Goal: Transaction & Acquisition: Purchase product/service

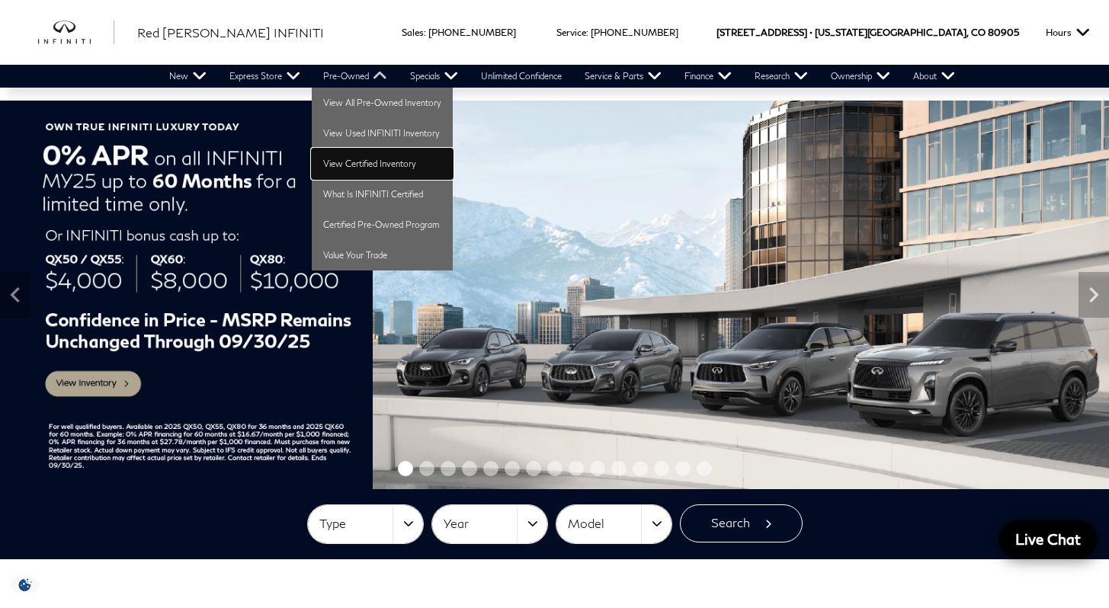
click at [347, 162] on link "View Certified Inventory" at bounding box center [382, 164] width 141 height 30
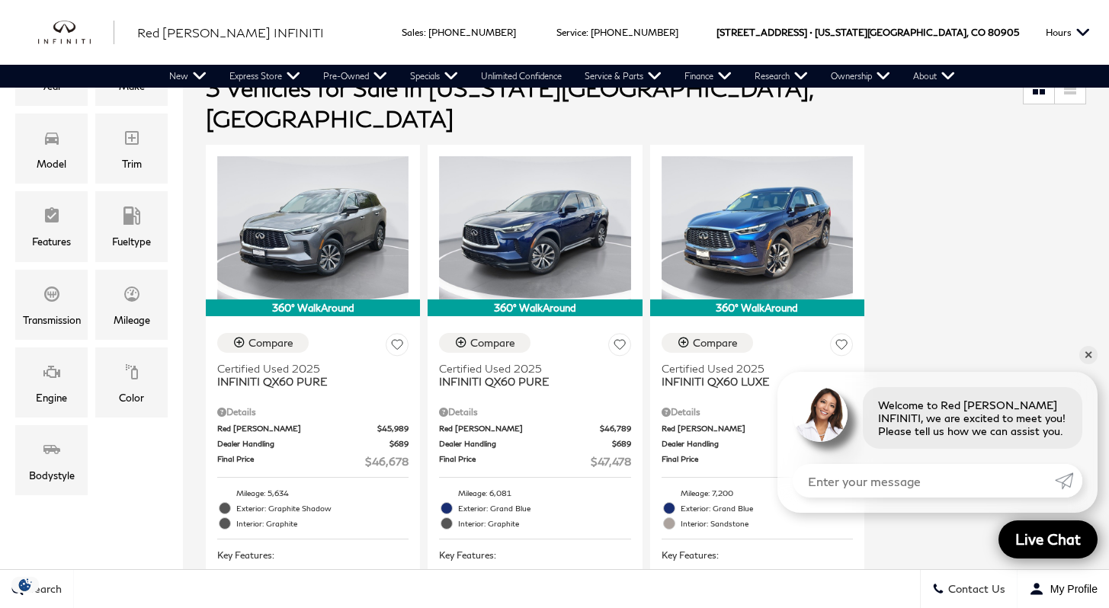
scroll to position [310, 0]
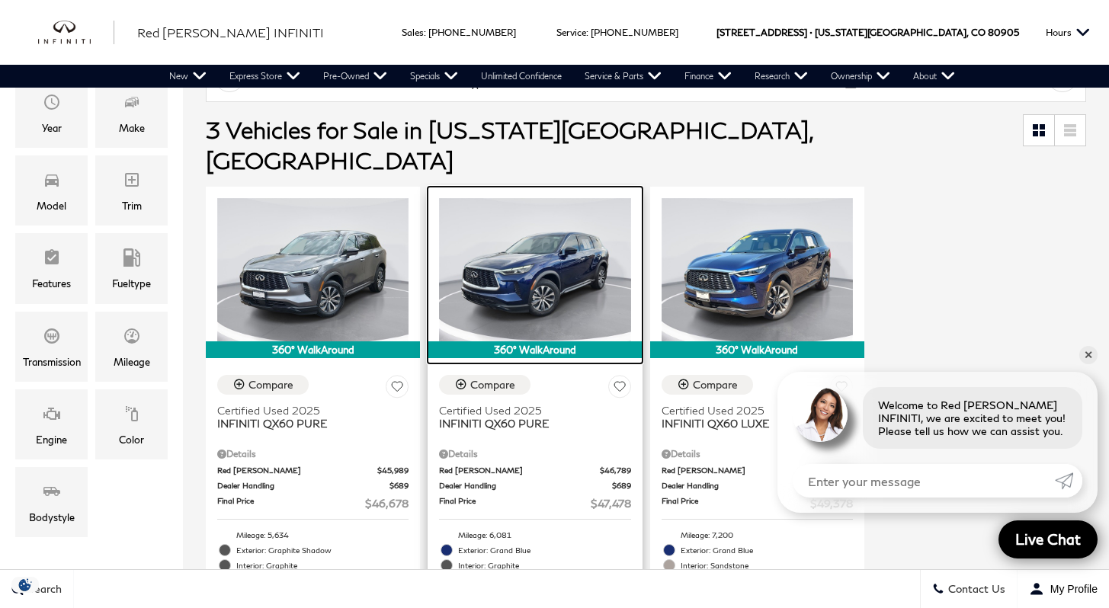
click at [549, 215] on img at bounding box center [534, 269] width 191 height 143
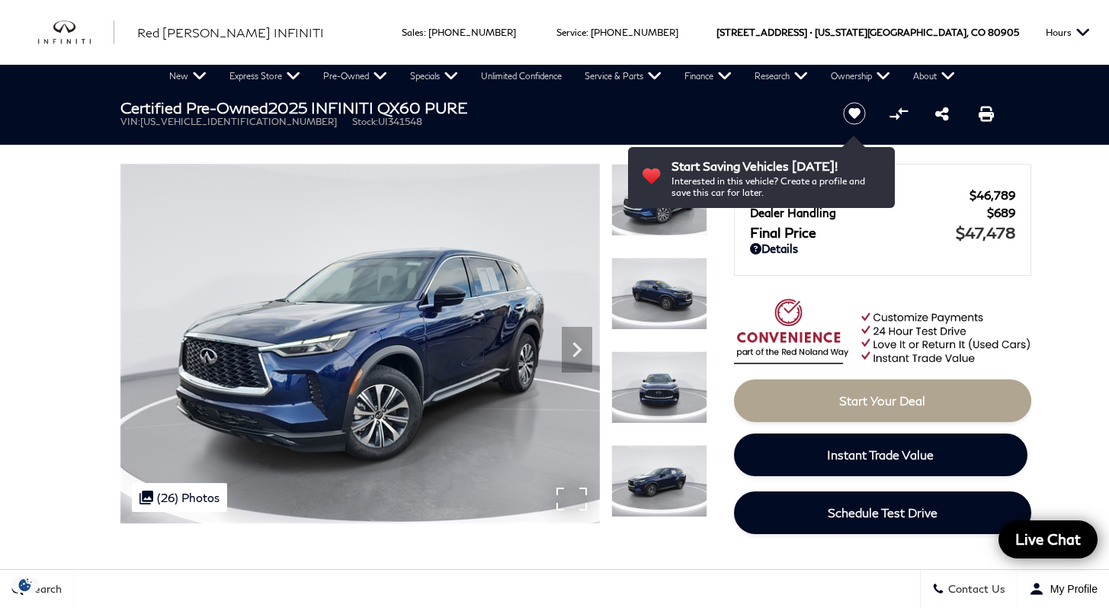
click at [194, 494] on div ".cls-1, .cls-3 { fill: #c50033; } .cls-1 { clip-rule: evenodd; } .cls-2 { clip-…" at bounding box center [179, 497] width 95 height 29
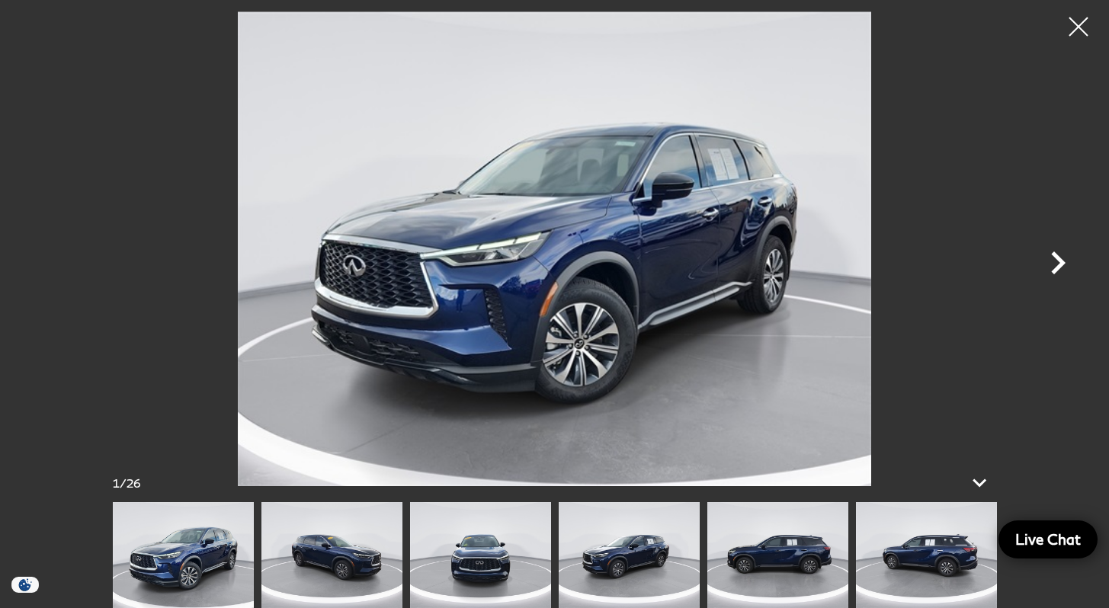
click at [1062, 268] on icon "Next" at bounding box center [1058, 263] width 46 height 46
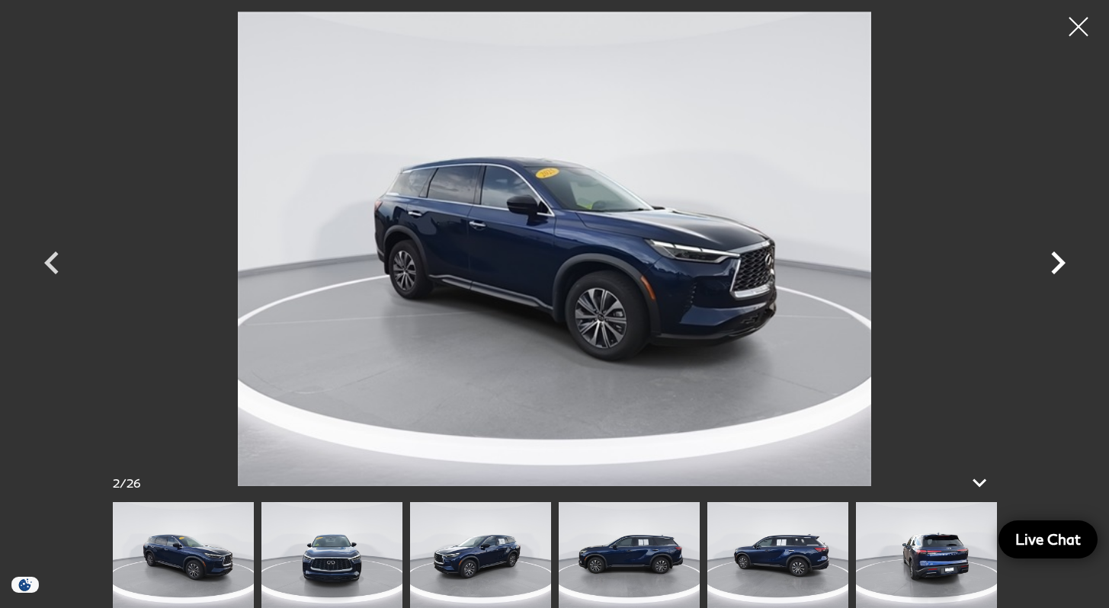
click at [1062, 268] on icon "Next" at bounding box center [1058, 263] width 46 height 46
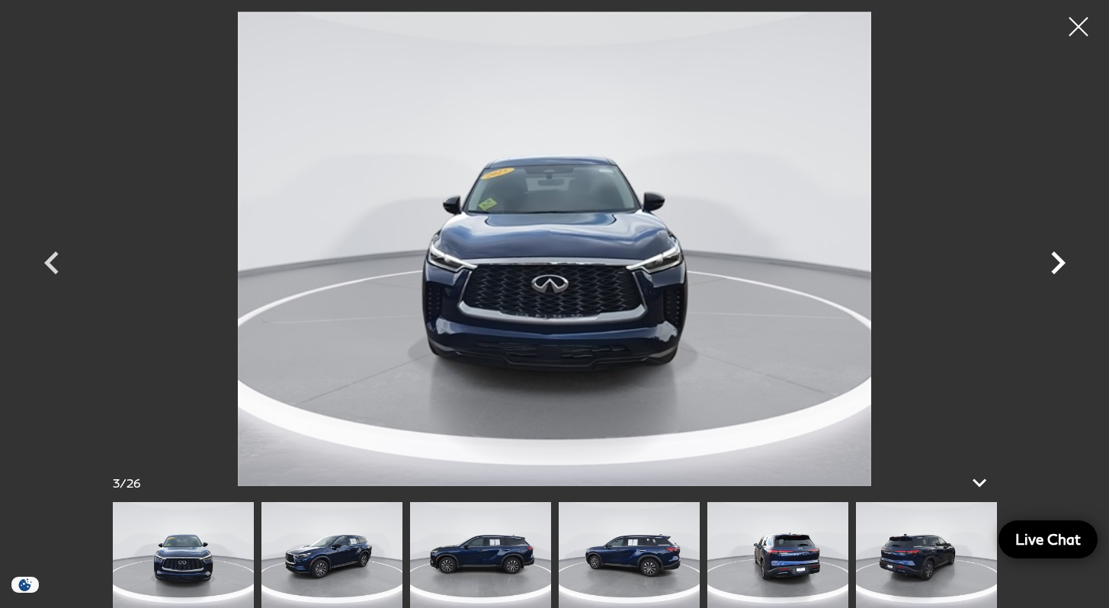
click at [1062, 268] on icon "Next" at bounding box center [1058, 263] width 46 height 46
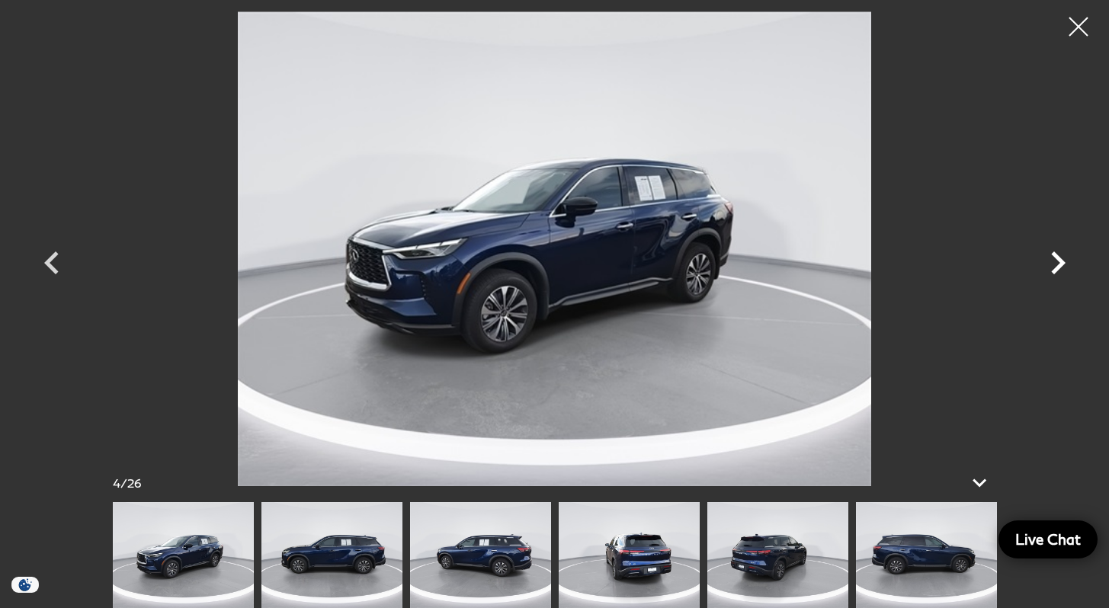
click at [1062, 268] on icon "Next" at bounding box center [1058, 263] width 46 height 46
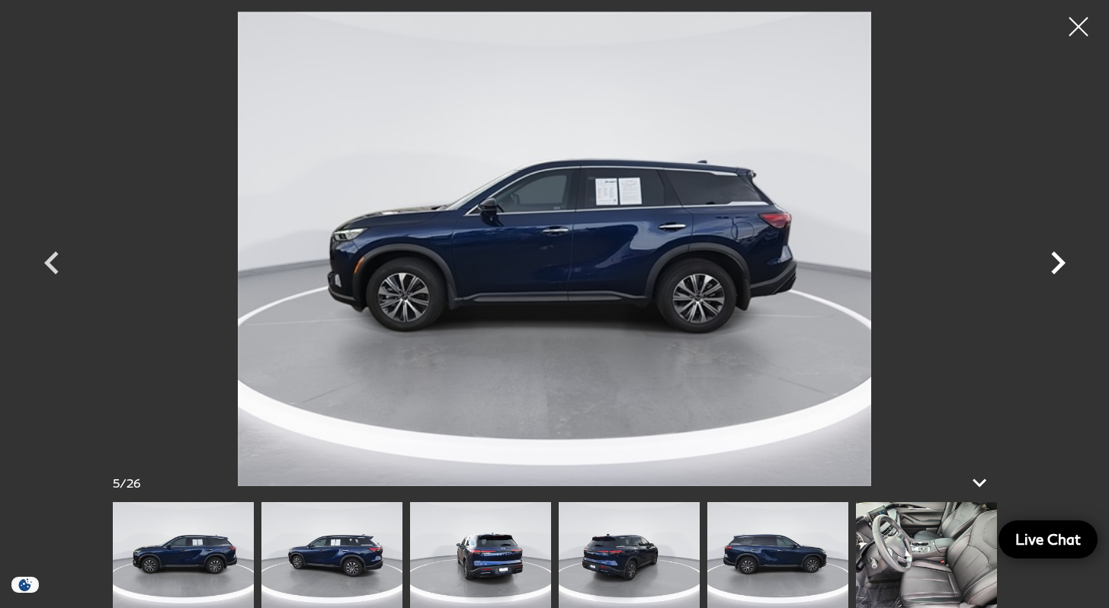
click at [1062, 268] on icon "Next" at bounding box center [1058, 263] width 46 height 46
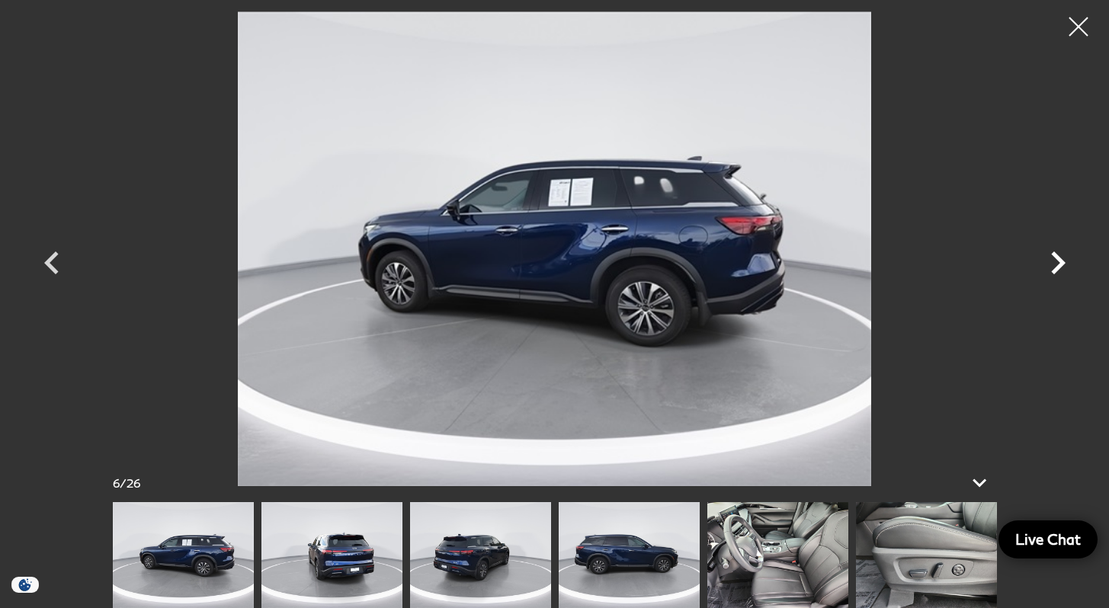
click at [1062, 268] on icon "Next" at bounding box center [1058, 263] width 46 height 46
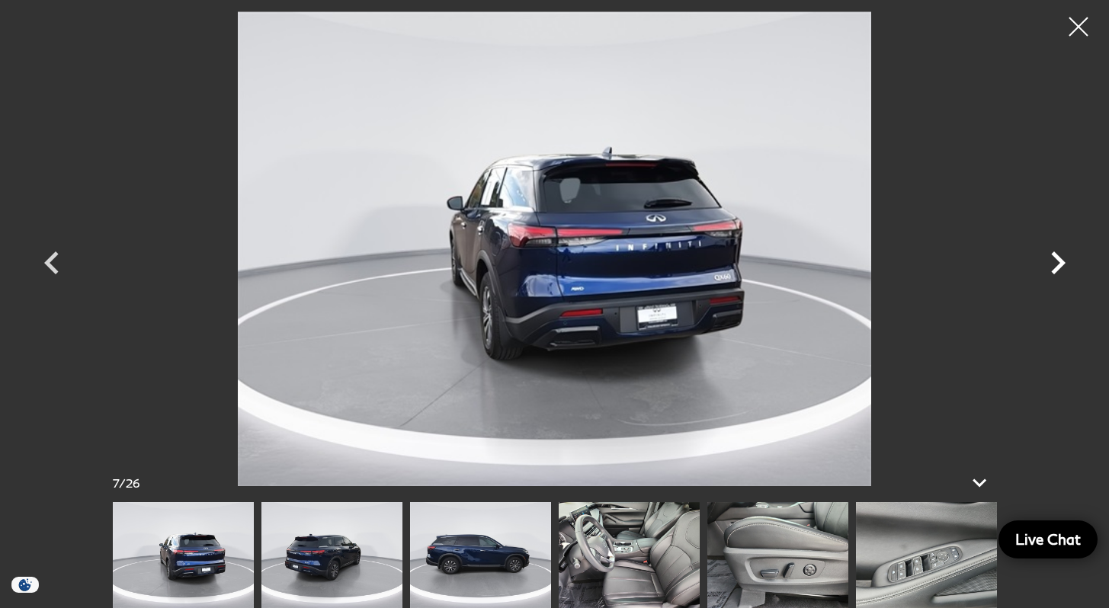
click at [1062, 268] on icon "Next" at bounding box center [1058, 263] width 46 height 46
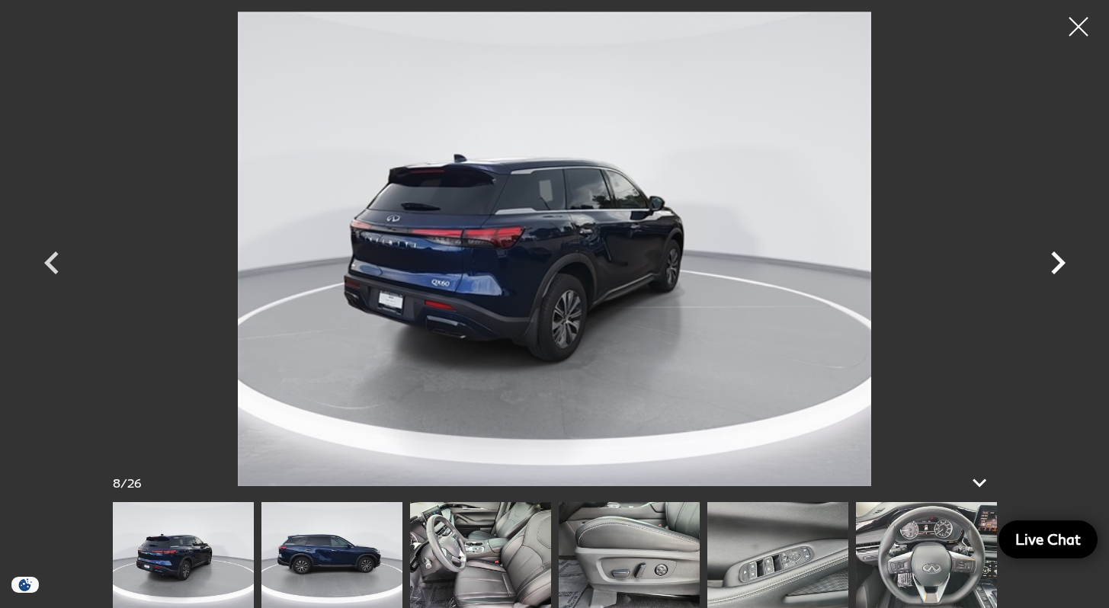
click at [1062, 268] on icon "Next" at bounding box center [1058, 263] width 46 height 46
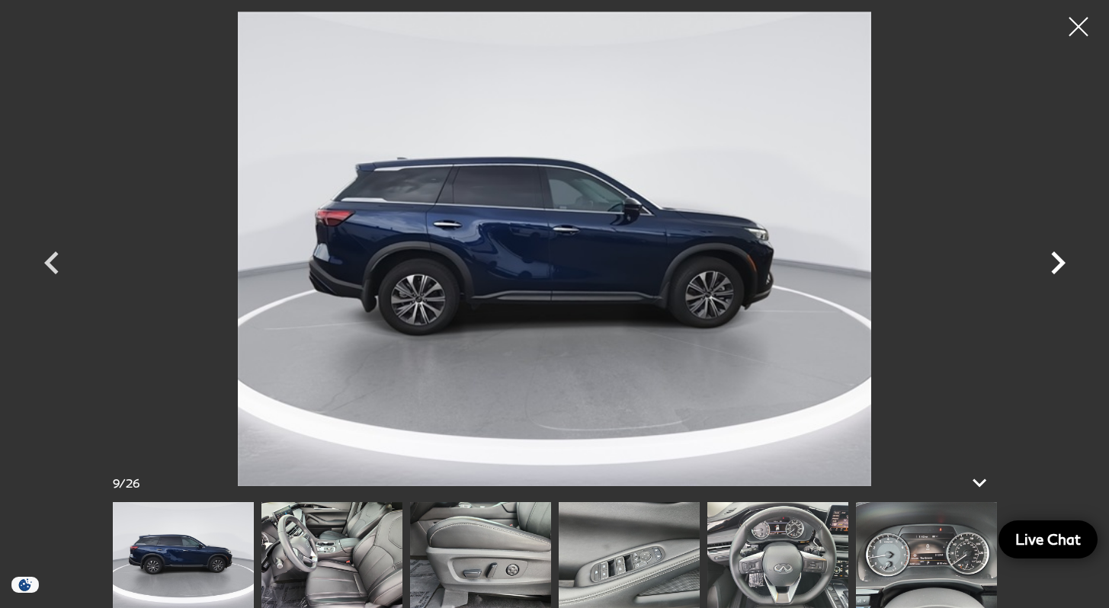
click at [1062, 268] on icon "Next" at bounding box center [1058, 263] width 46 height 46
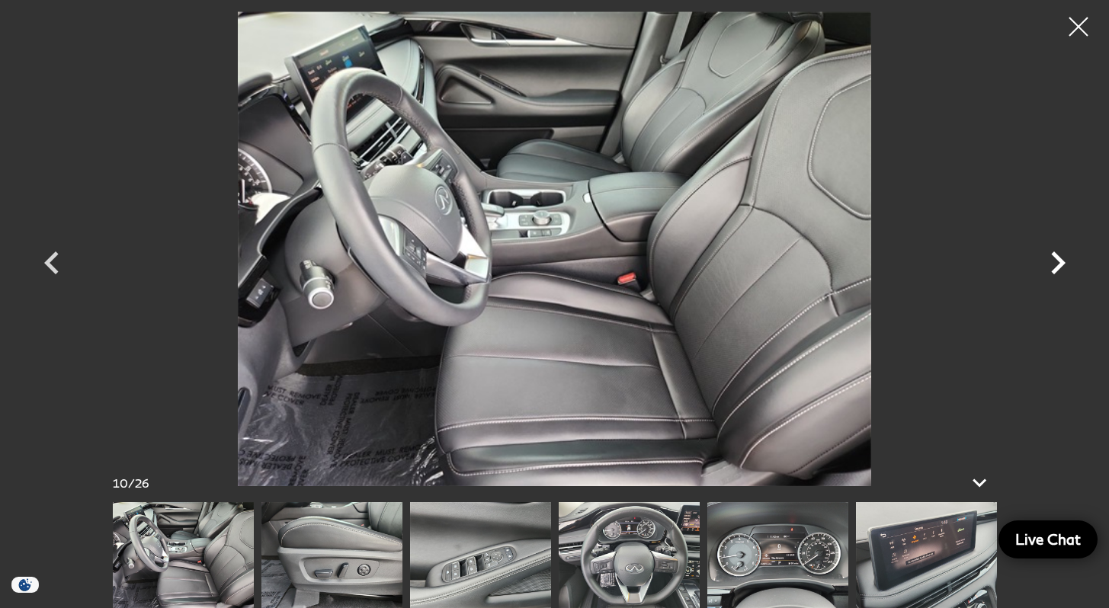
click at [1062, 268] on icon "Next" at bounding box center [1058, 263] width 46 height 46
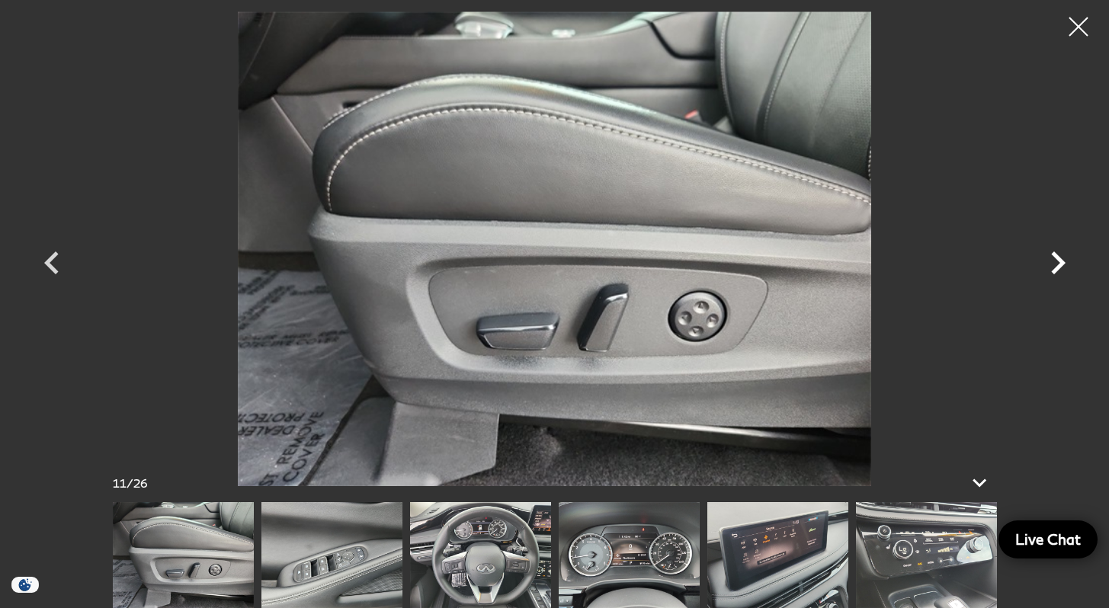
click at [1062, 268] on icon "Next" at bounding box center [1058, 263] width 46 height 46
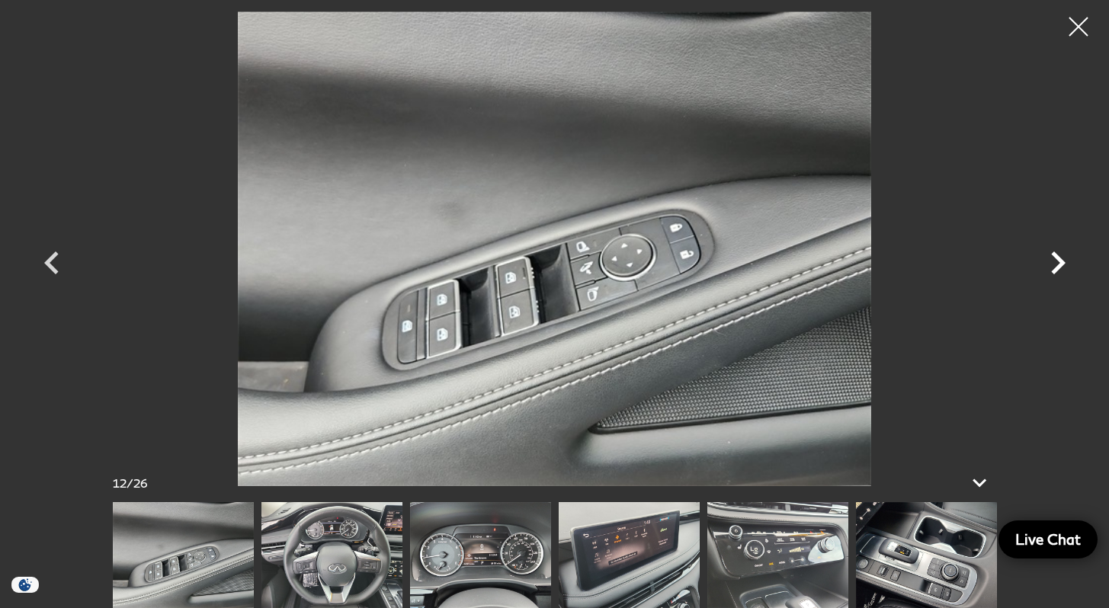
click at [1062, 268] on icon "Next" at bounding box center [1058, 263] width 46 height 46
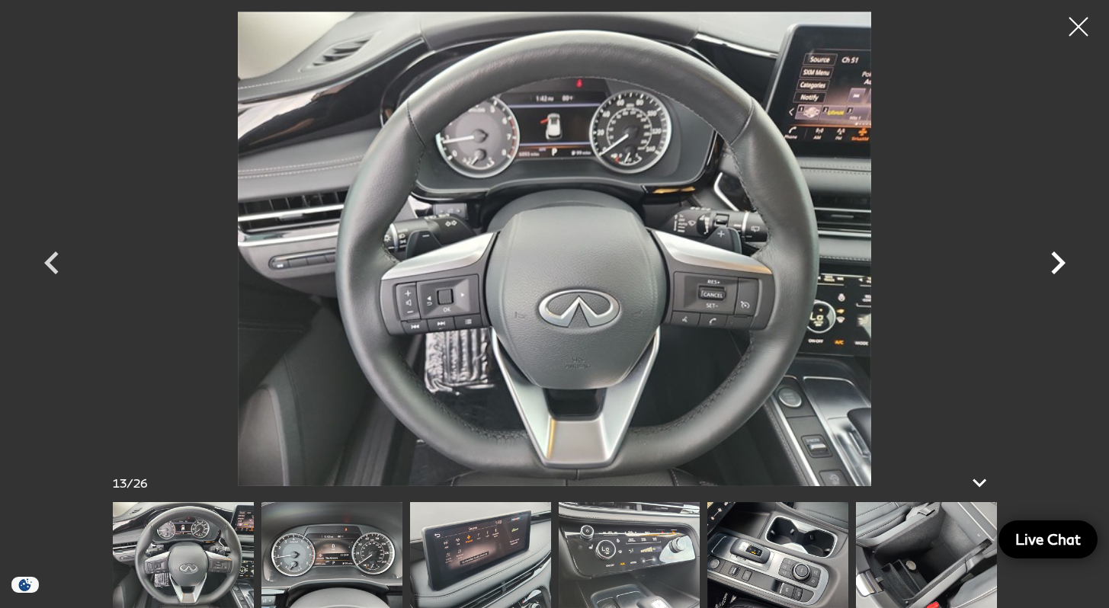
click at [1062, 268] on icon "Next" at bounding box center [1058, 263] width 46 height 46
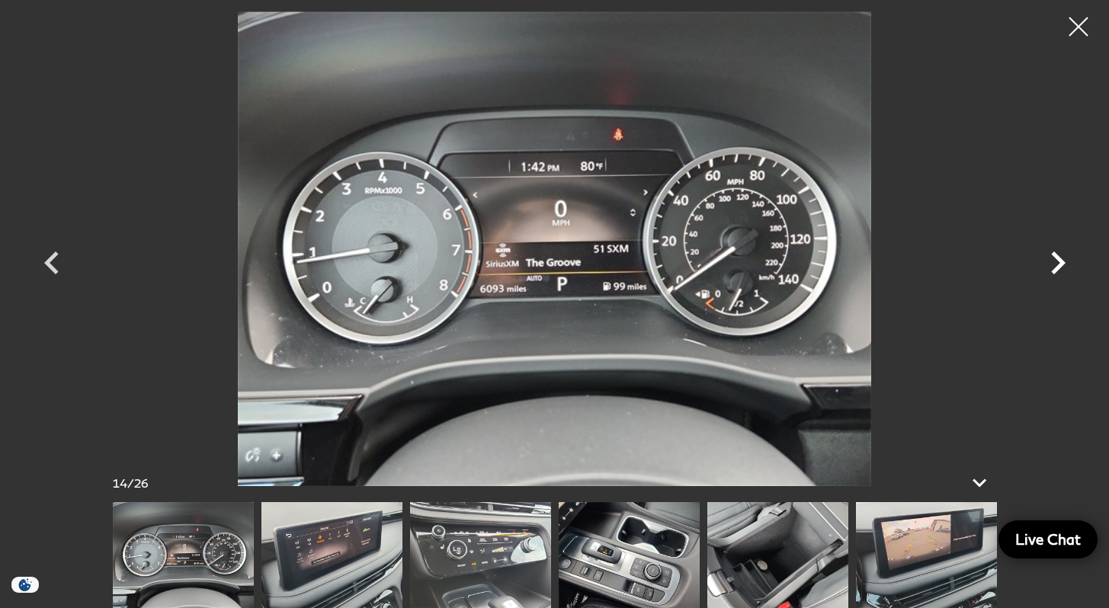
click at [1062, 268] on icon "Next" at bounding box center [1058, 263] width 46 height 46
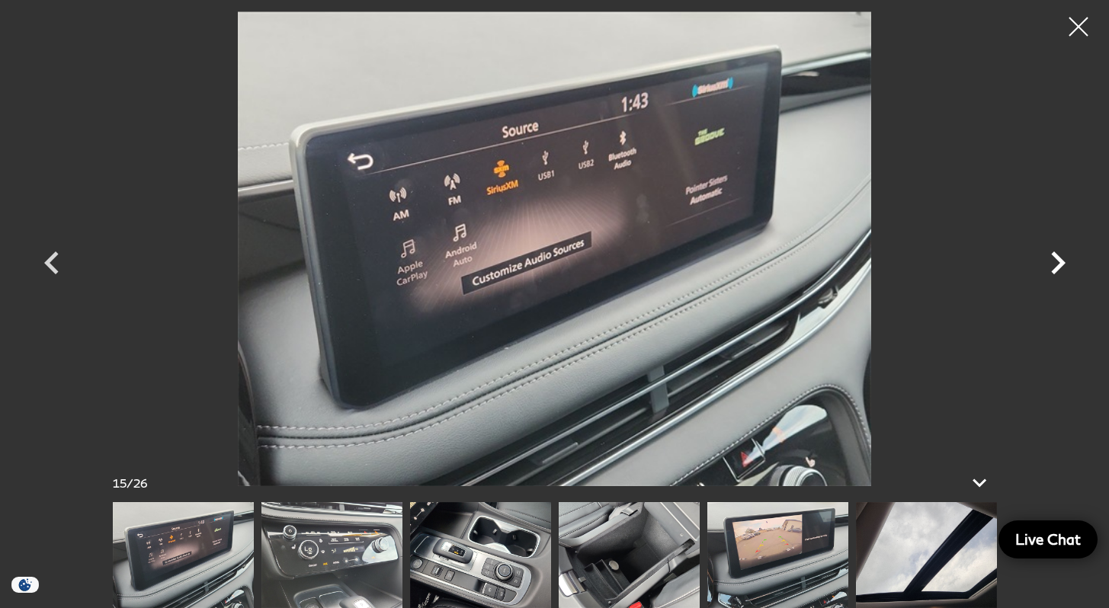
click at [1062, 268] on icon "Next" at bounding box center [1058, 263] width 46 height 46
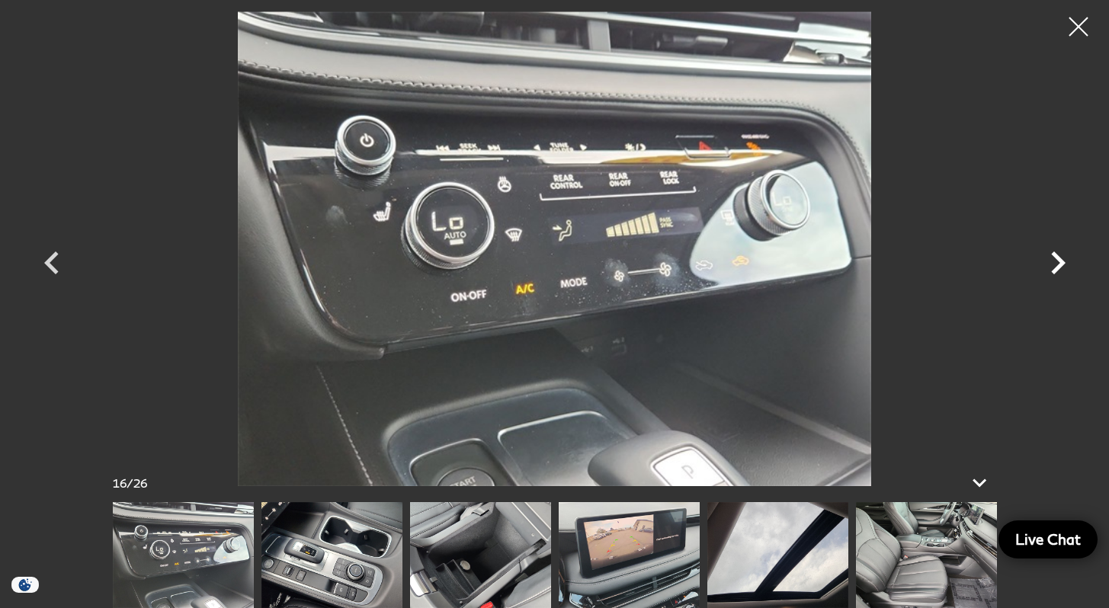
click at [1062, 268] on icon "Next" at bounding box center [1058, 263] width 46 height 46
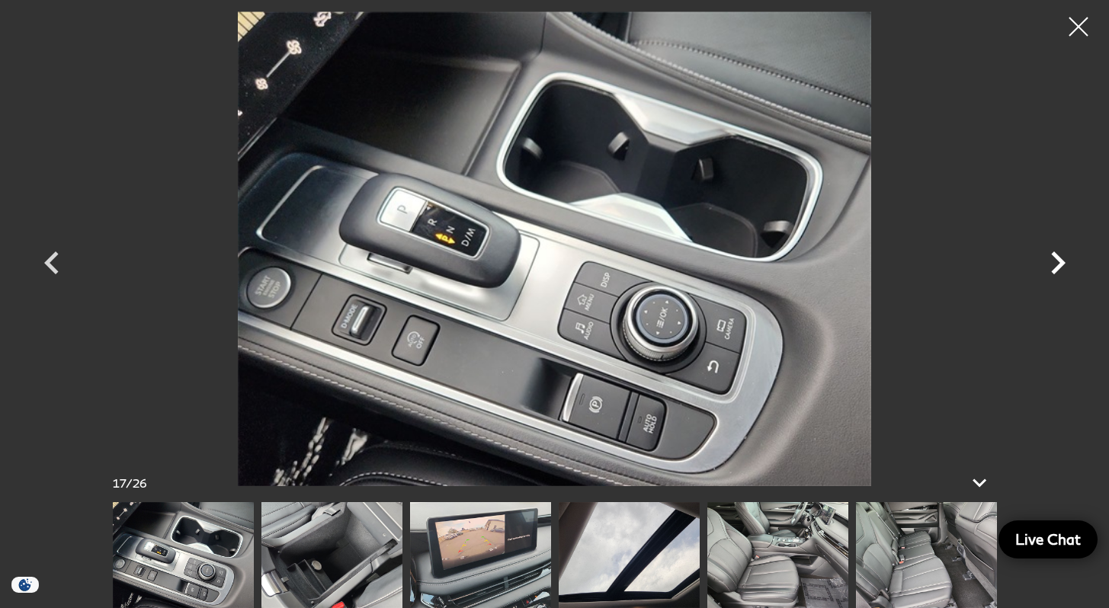
click at [1062, 268] on icon "Next" at bounding box center [1058, 263] width 46 height 46
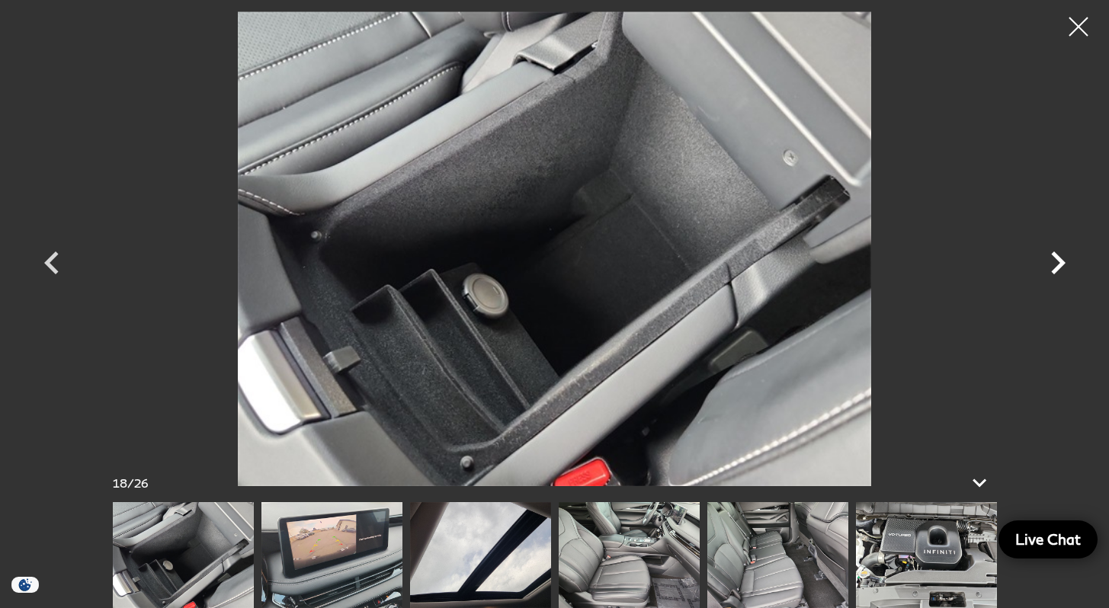
click at [1062, 268] on icon "Next" at bounding box center [1058, 263] width 46 height 46
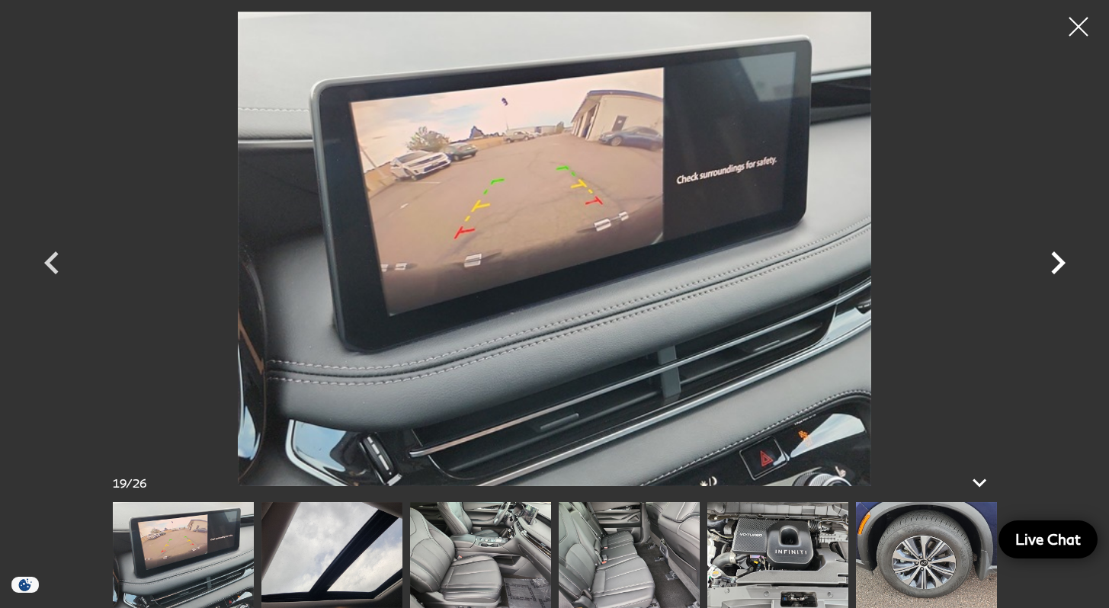
click at [1062, 268] on icon "Next" at bounding box center [1058, 263] width 46 height 46
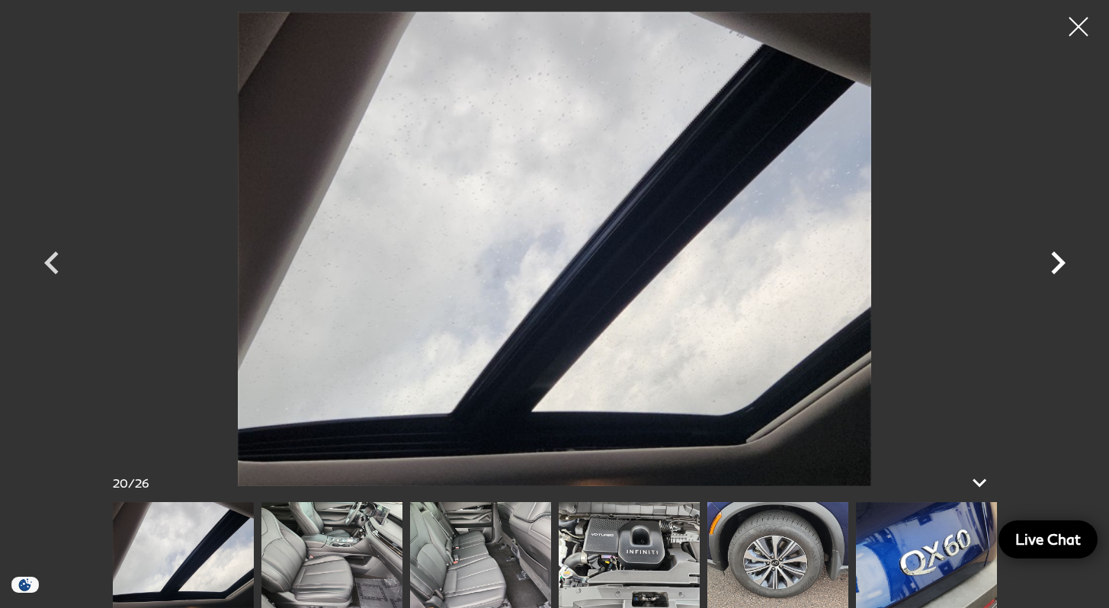
click at [1062, 268] on icon "Next" at bounding box center [1058, 263] width 46 height 46
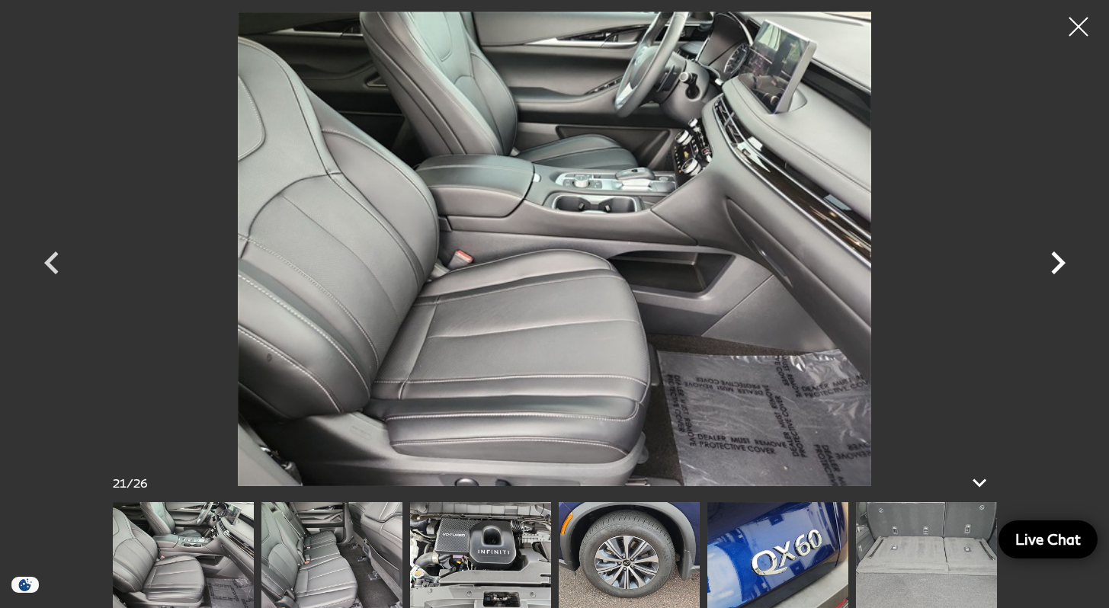
click at [1062, 268] on icon "Next" at bounding box center [1058, 263] width 46 height 46
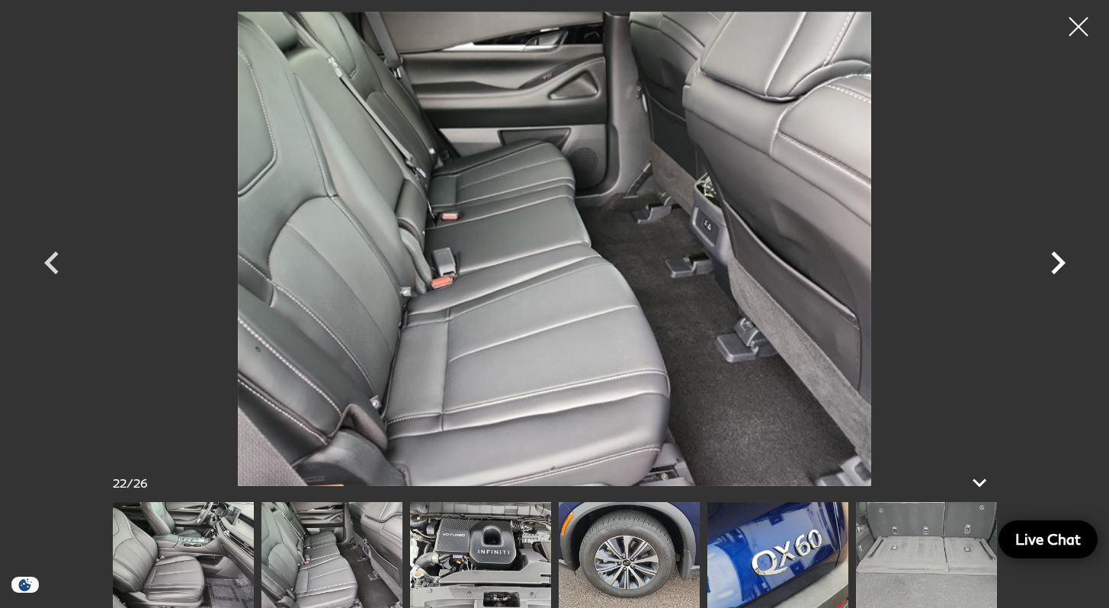
click at [1062, 268] on icon "Next" at bounding box center [1058, 263] width 46 height 46
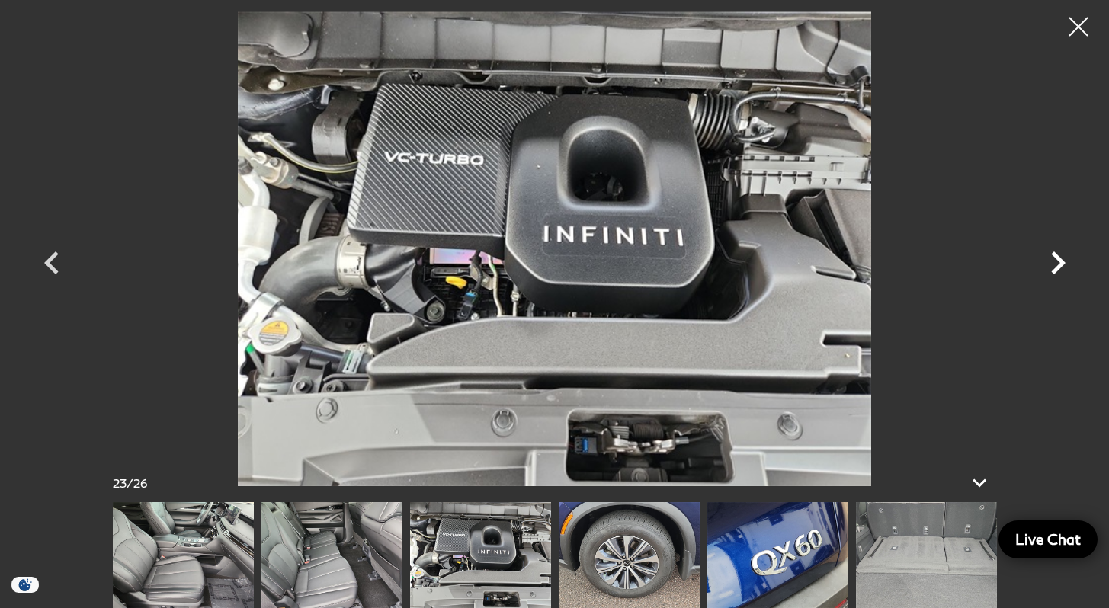
click at [1062, 268] on icon "Next" at bounding box center [1058, 263] width 46 height 46
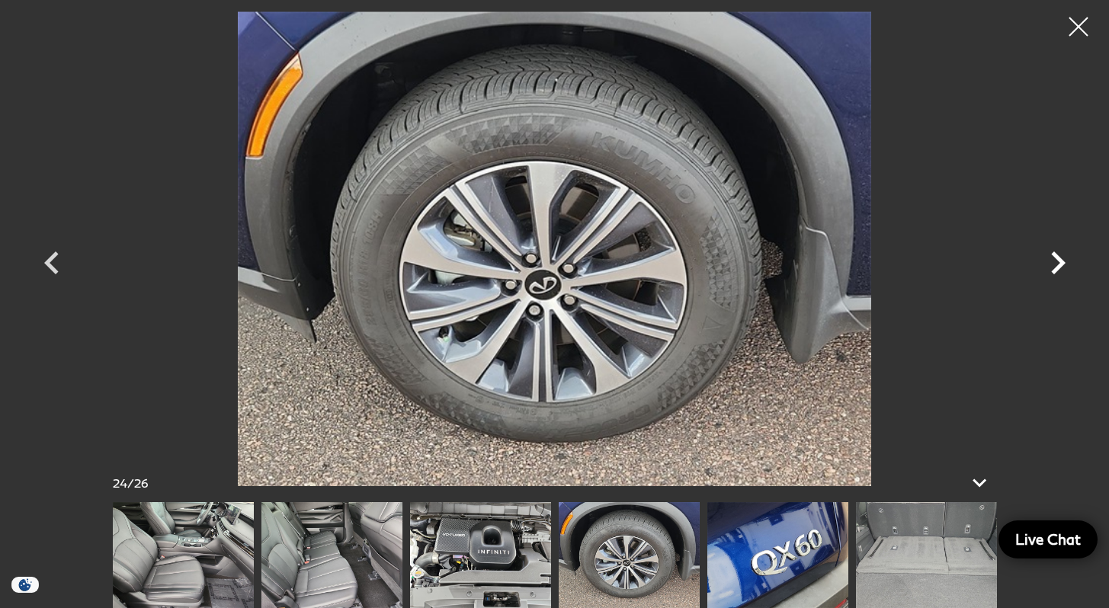
click at [1062, 268] on icon "Next" at bounding box center [1058, 263] width 46 height 46
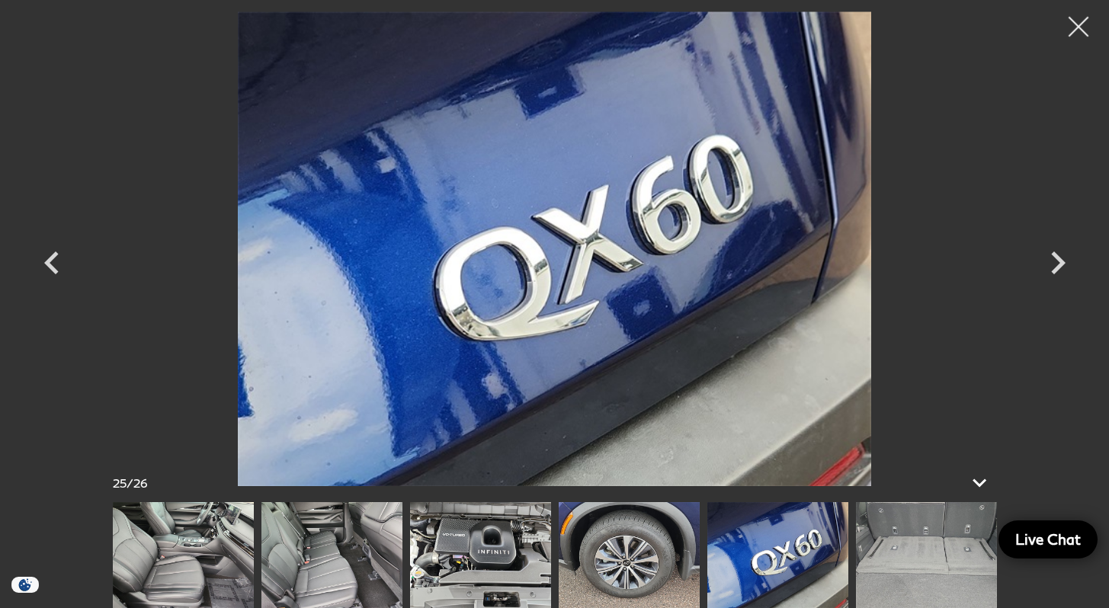
click at [1076, 18] on div at bounding box center [1079, 27] width 40 height 40
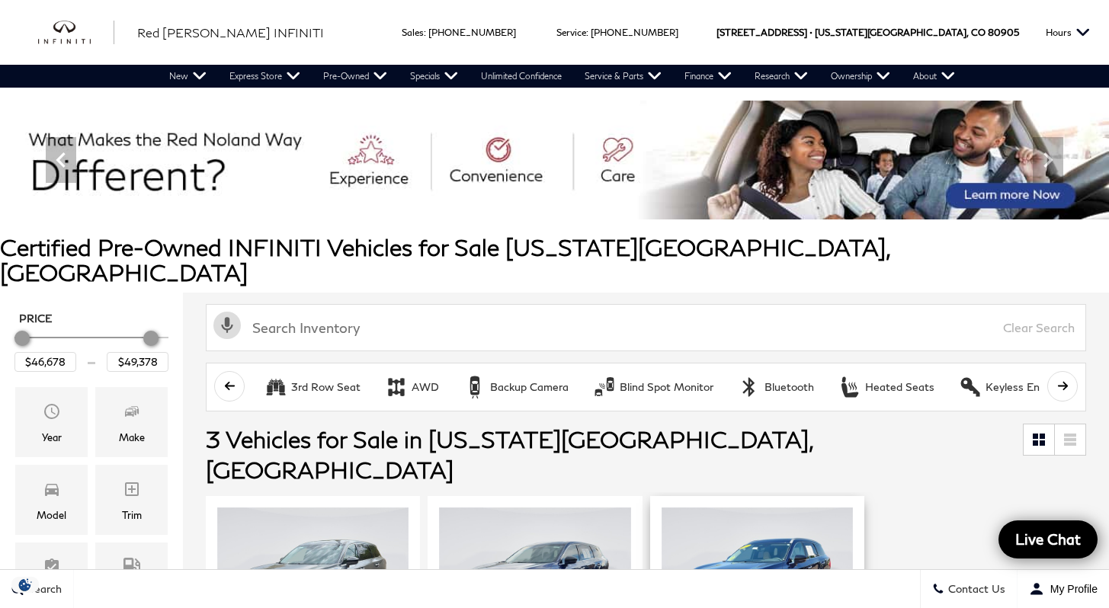
scroll to position [310, 0]
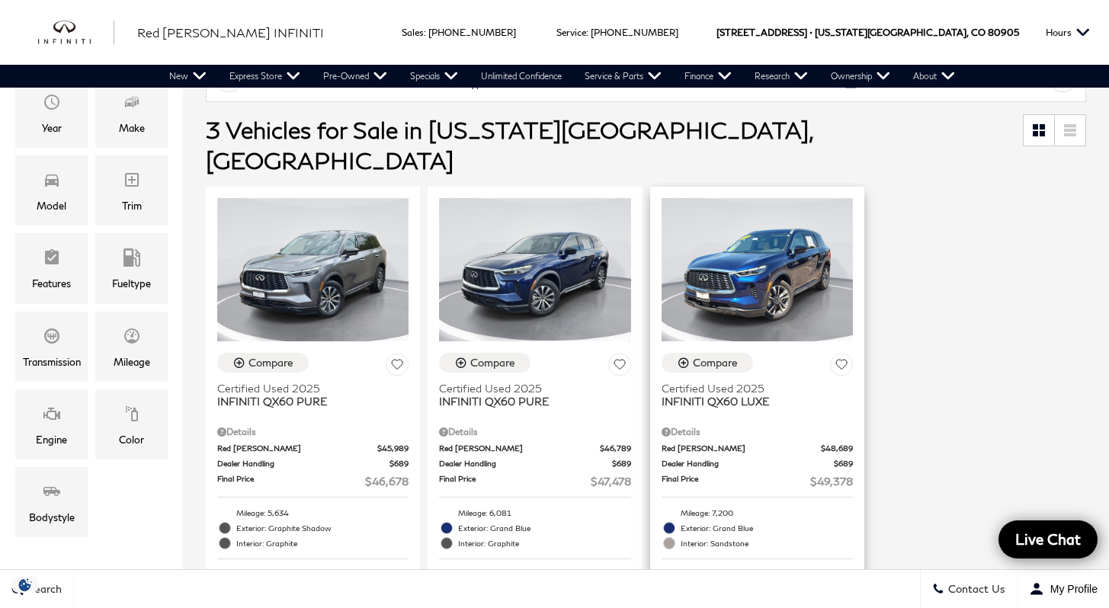
click at [765, 559] on div "Key Features :" at bounding box center [757, 596] width 191 height 75
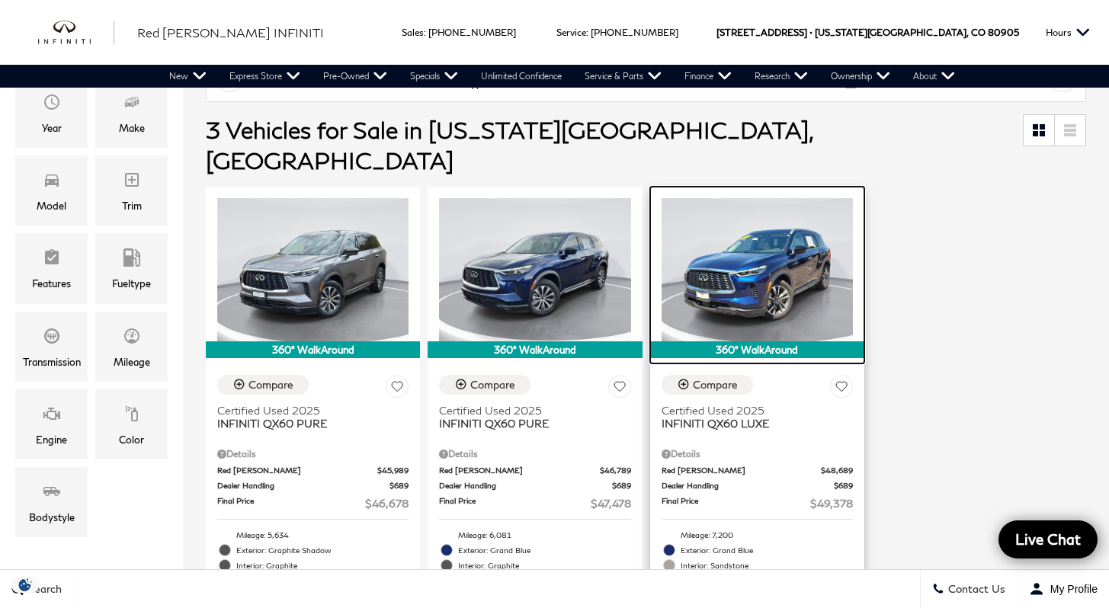
click at [781, 233] on img at bounding box center [757, 269] width 191 height 143
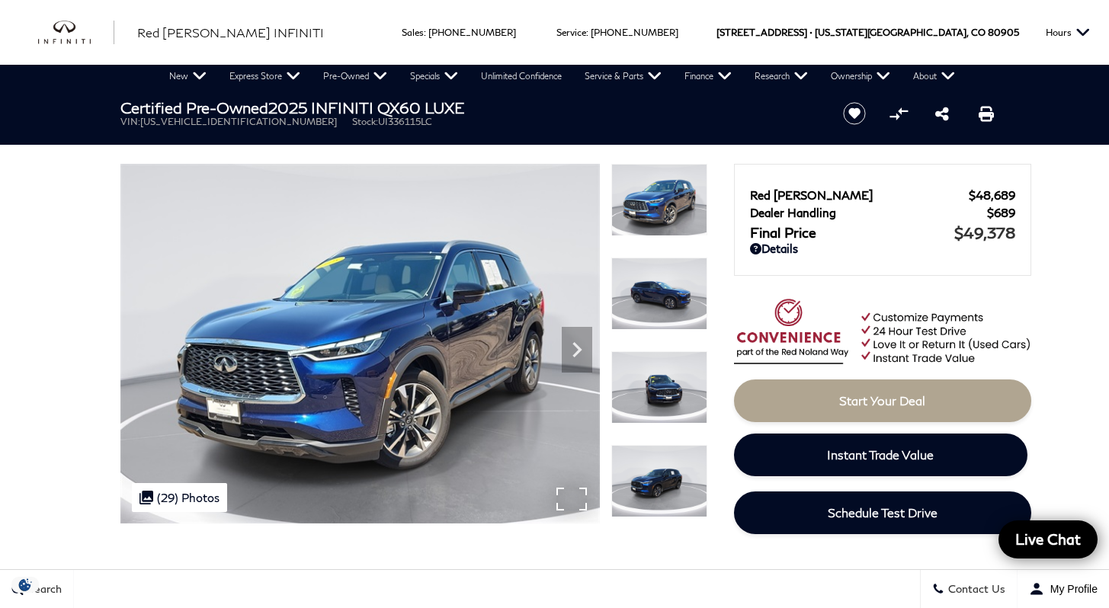
click at [182, 492] on div ".cls-1, .cls-3 { fill: #c50033; } .cls-1 { clip-rule: evenodd; } .cls-2 { clip-…" at bounding box center [179, 497] width 95 height 29
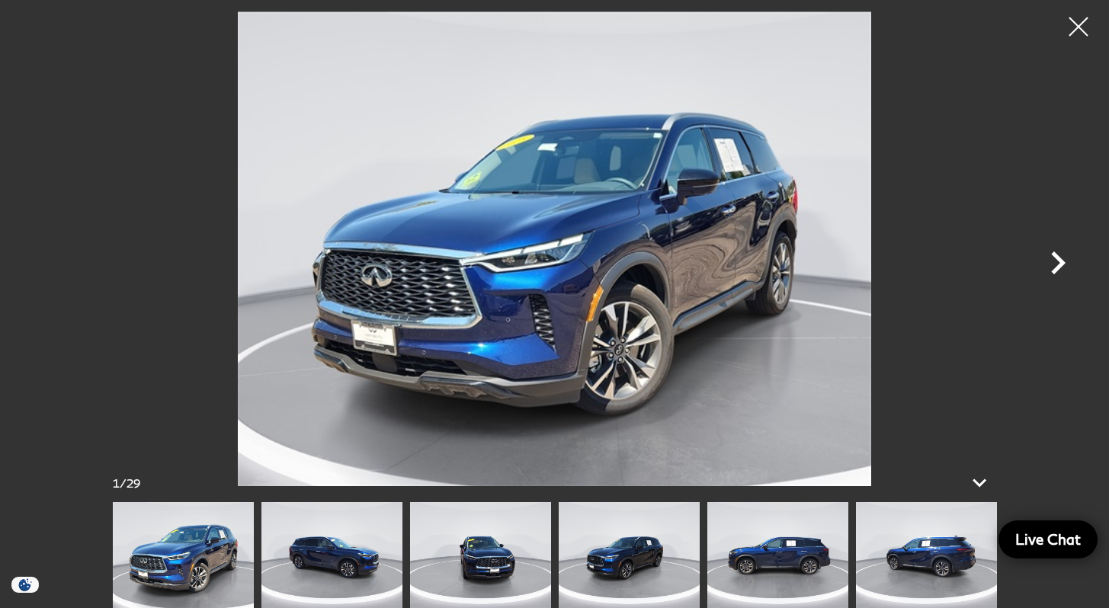
click at [1057, 271] on icon "Next" at bounding box center [1058, 263] width 46 height 46
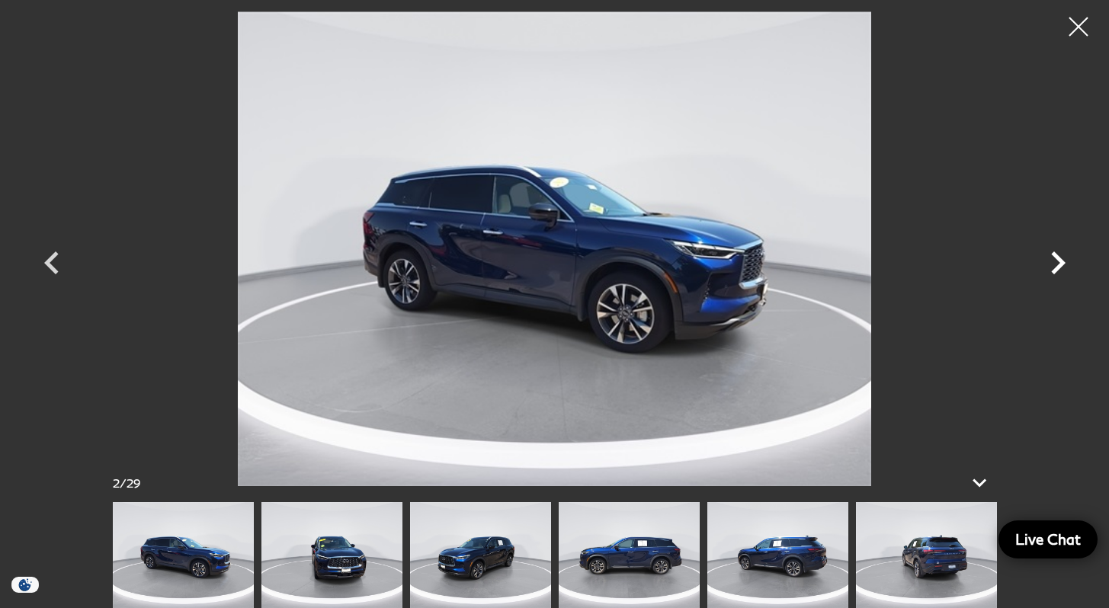
click at [1057, 271] on icon "Next" at bounding box center [1058, 263] width 46 height 46
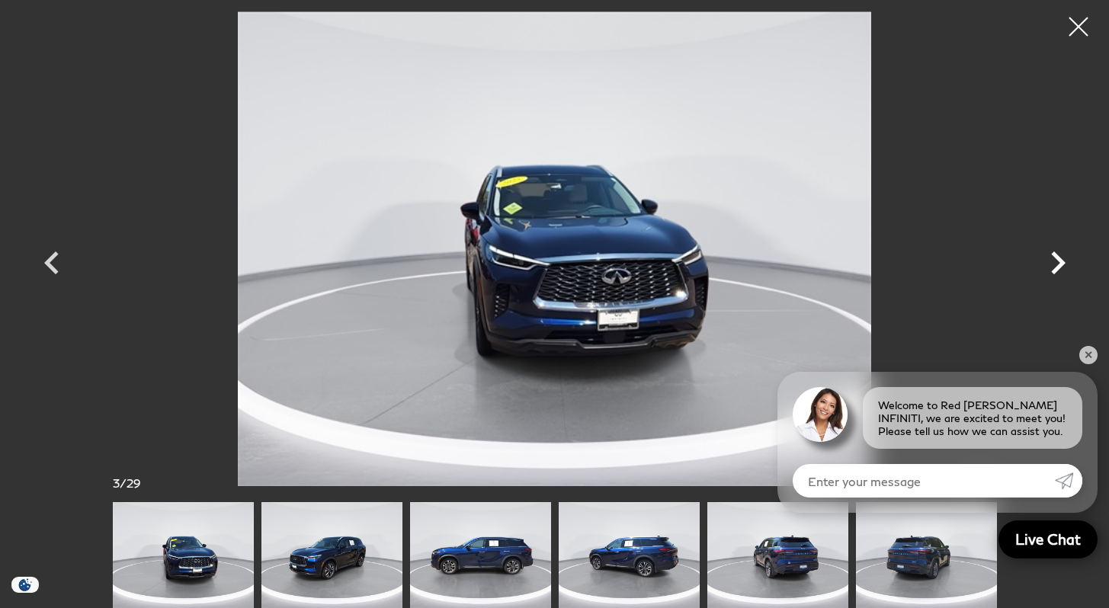
click at [1057, 271] on icon "Next" at bounding box center [1058, 263] width 46 height 46
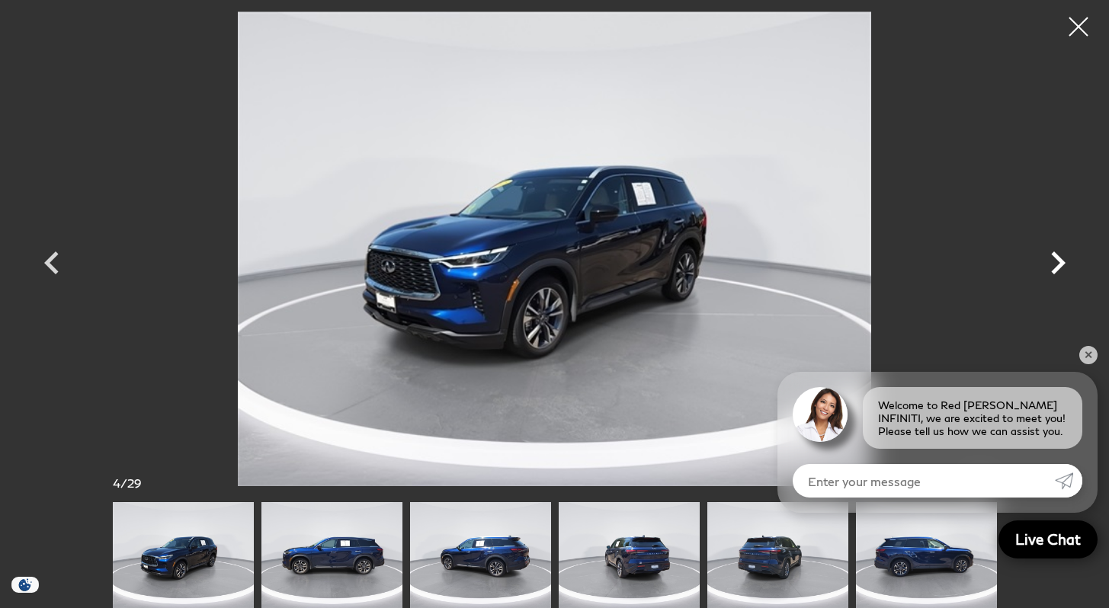
click at [1057, 271] on icon "Next" at bounding box center [1058, 263] width 46 height 46
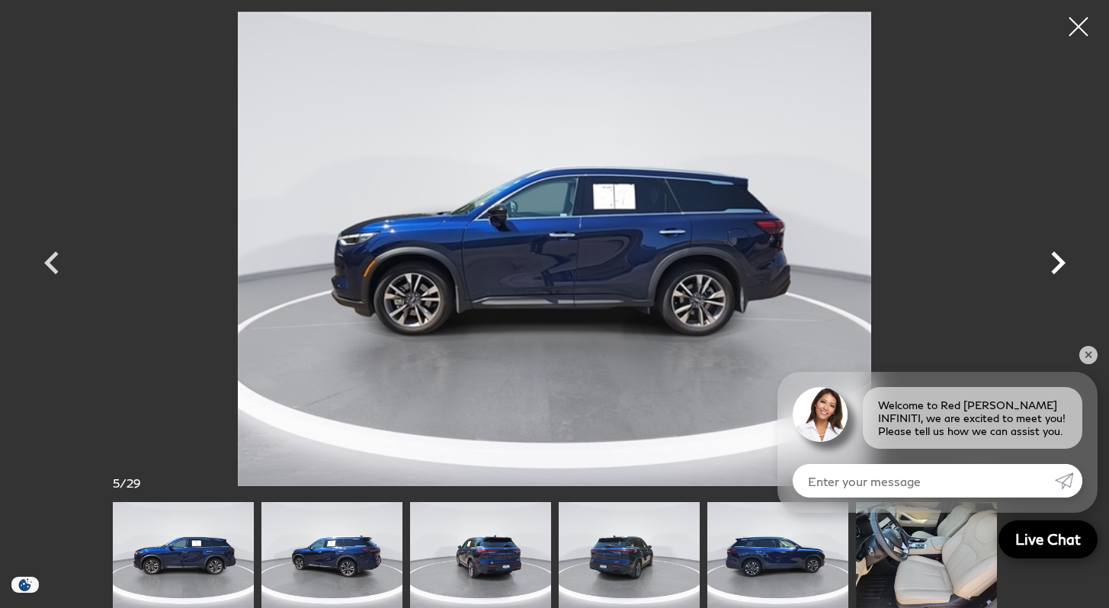
click at [1057, 271] on icon "Next" at bounding box center [1058, 263] width 46 height 46
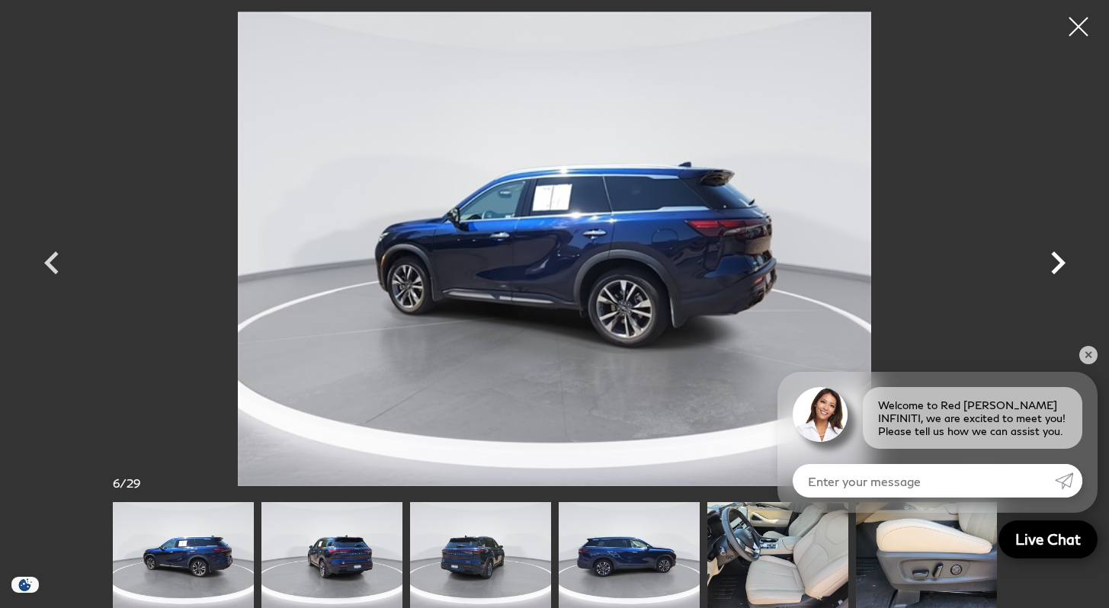
click at [1057, 271] on icon "Next" at bounding box center [1058, 263] width 46 height 46
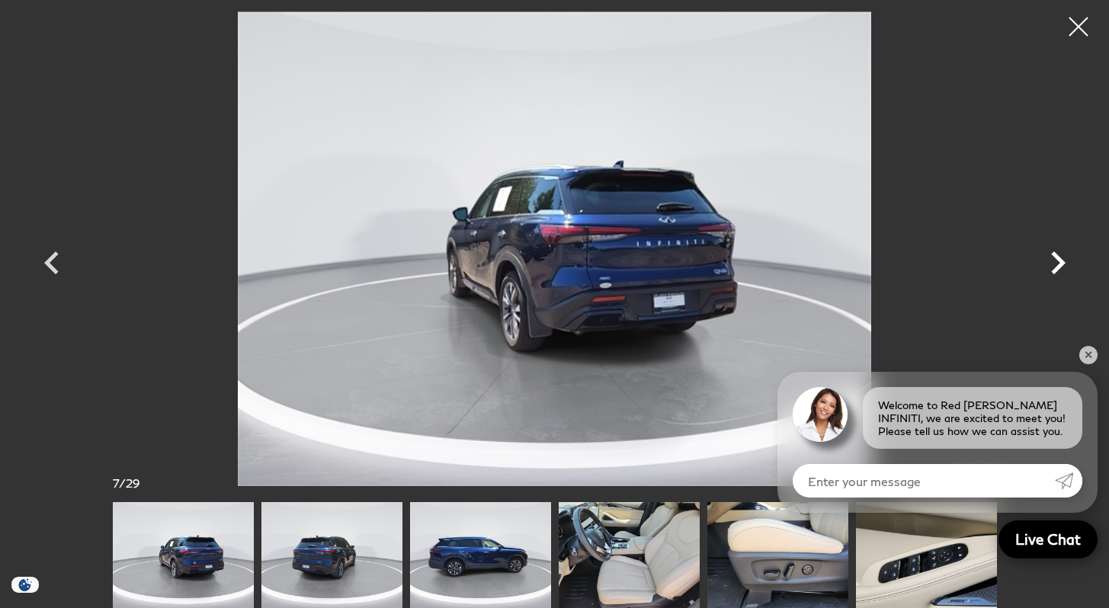
click at [1057, 271] on icon "Next" at bounding box center [1058, 263] width 46 height 46
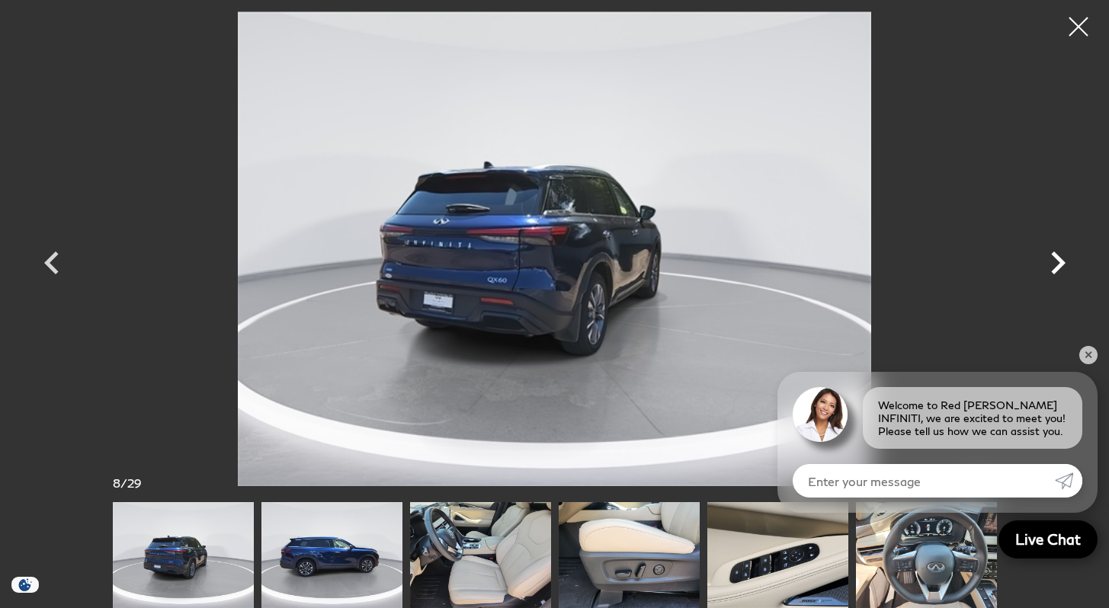
click at [1057, 271] on icon "Next" at bounding box center [1058, 263] width 46 height 46
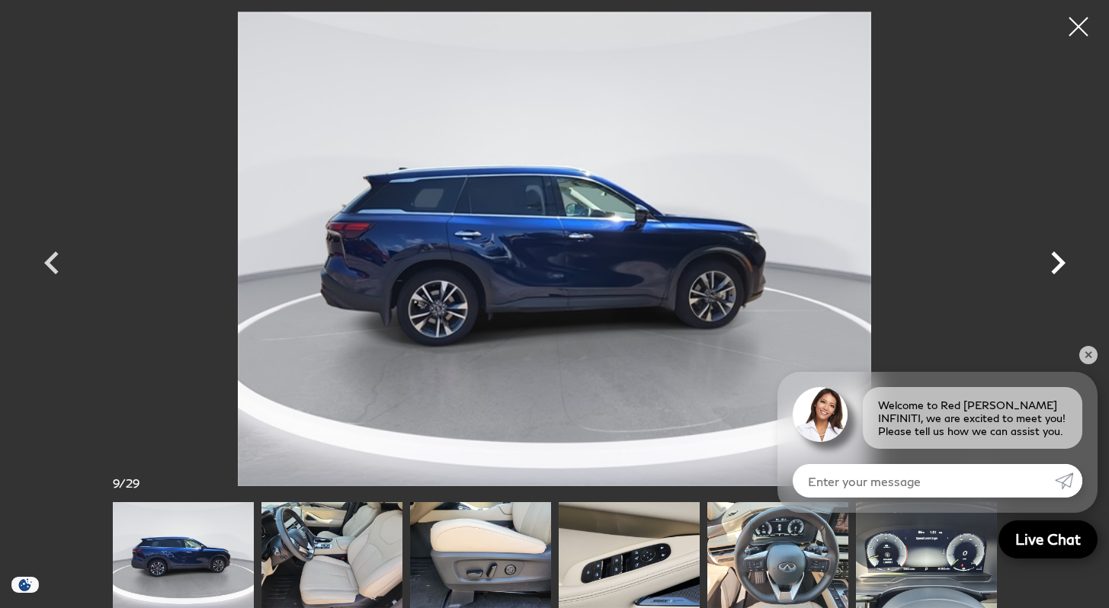
click at [1057, 271] on icon "Next" at bounding box center [1058, 263] width 46 height 46
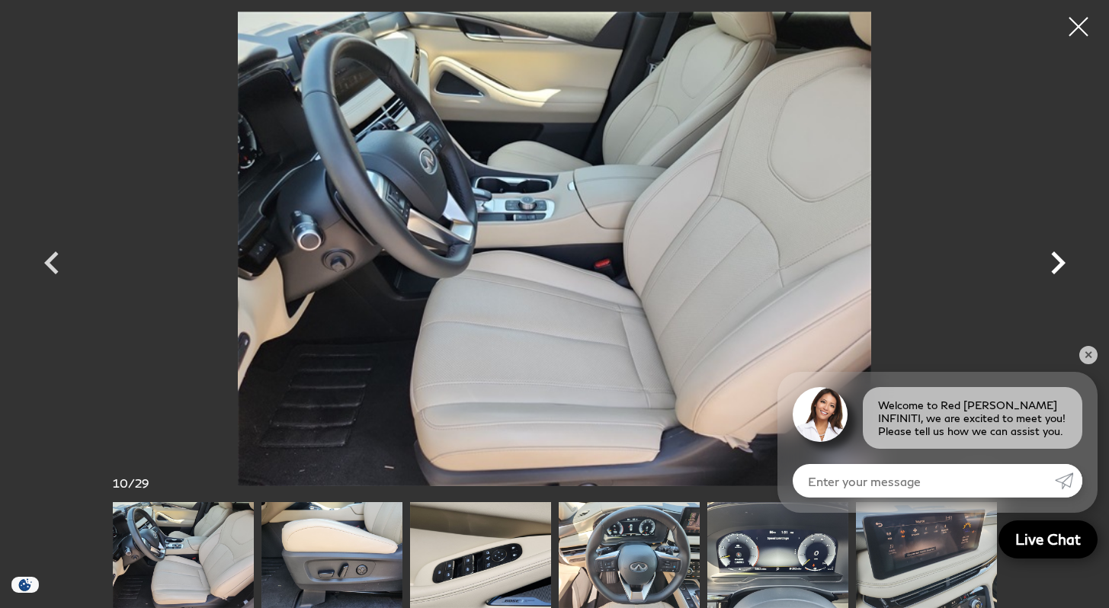
click at [1057, 271] on icon "Next" at bounding box center [1058, 263] width 46 height 46
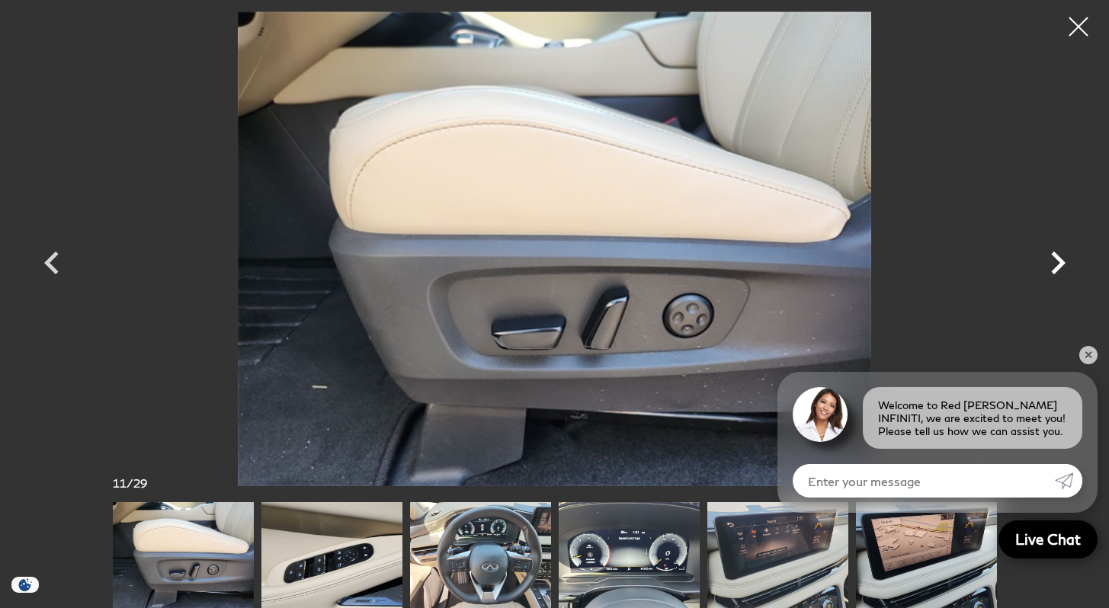
click at [1057, 271] on icon "Next" at bounding box center [1058, 263] width 46 height 46
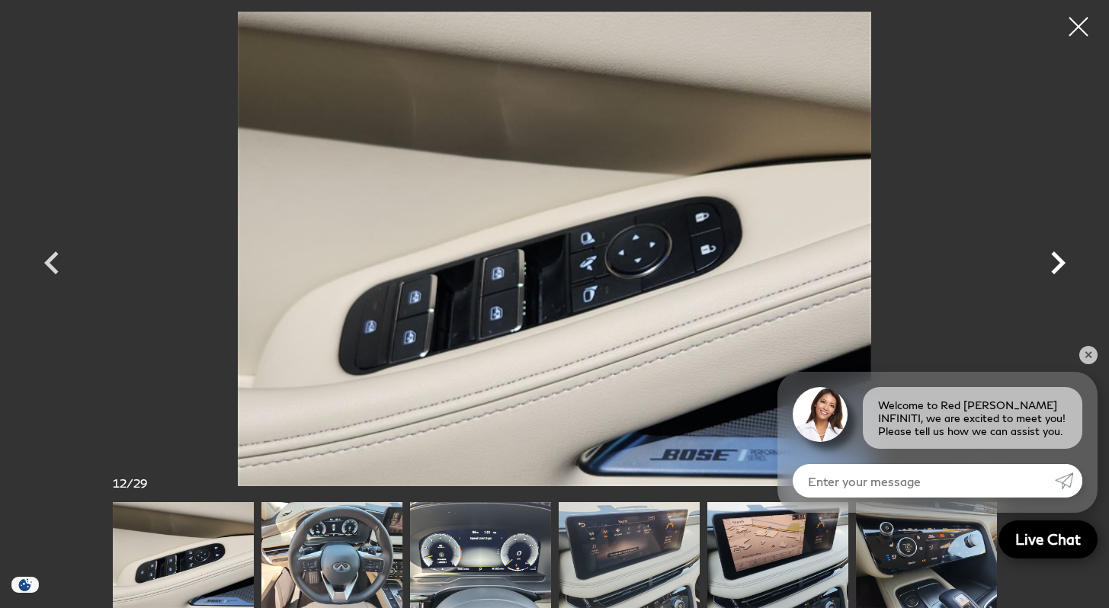
click at [1057, 271] on icon "Next" at bounding box center [1058, 263] width 46 height 46
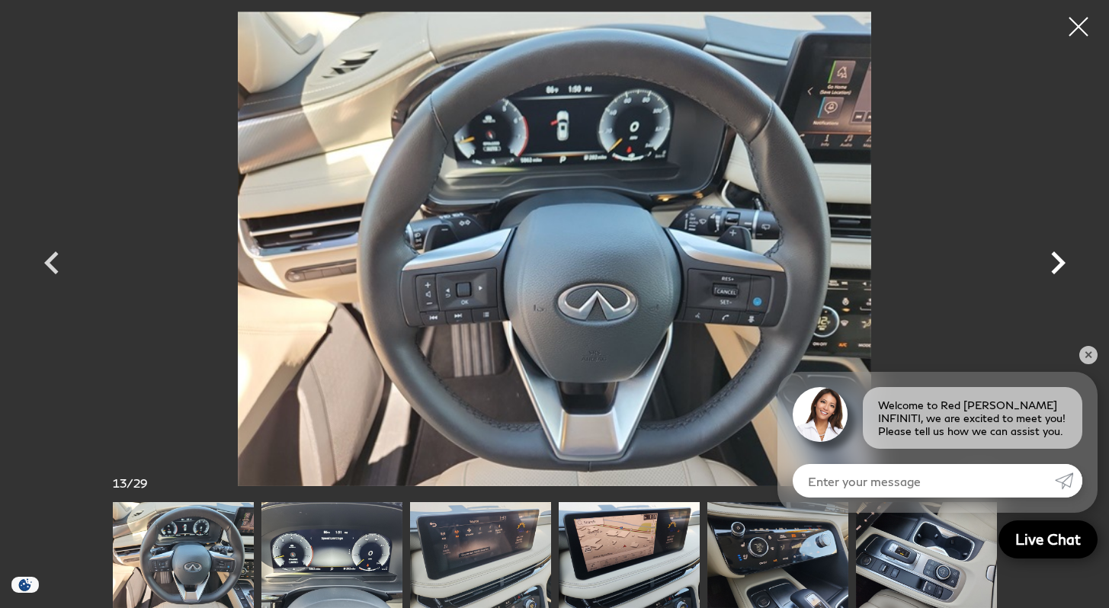
click at [1057, 271] on icon "Next" at bounding box center [1058, 263] width 46 height 46
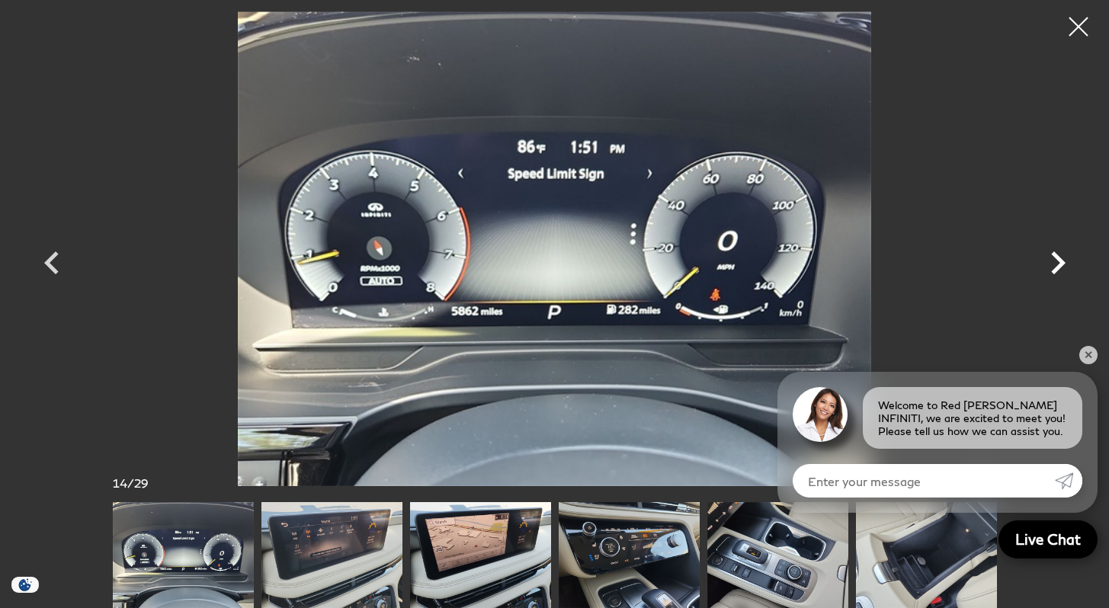
click at [1057, 271] on icon "Next" at bounding box center [1058, 263] width 46 height 46
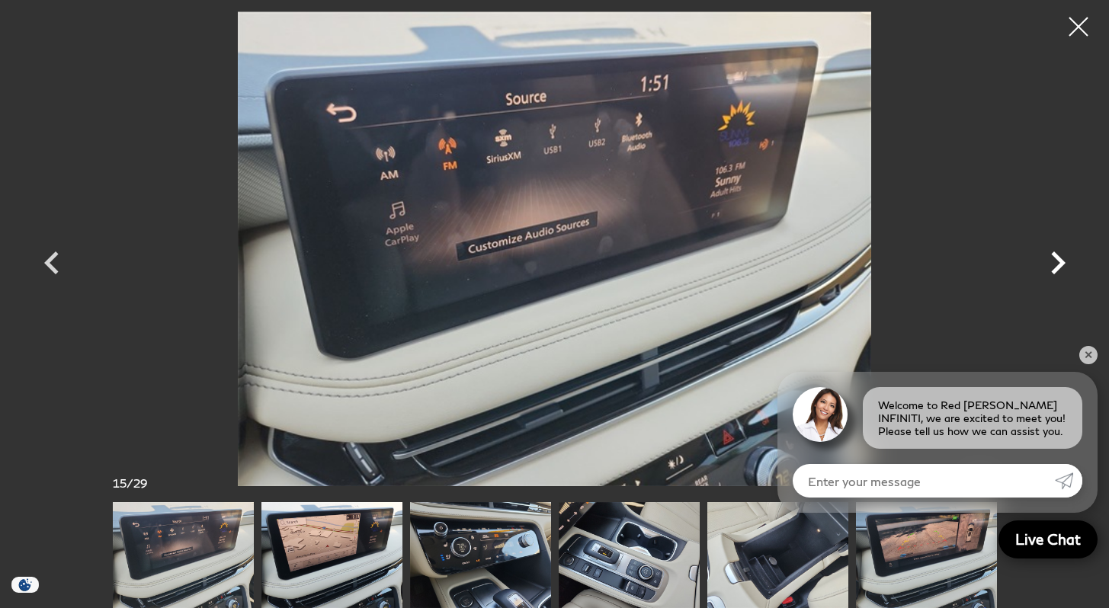
click at [1057, 271] on icon "Next" at bounding box center [1058, 263] width 46 height 46
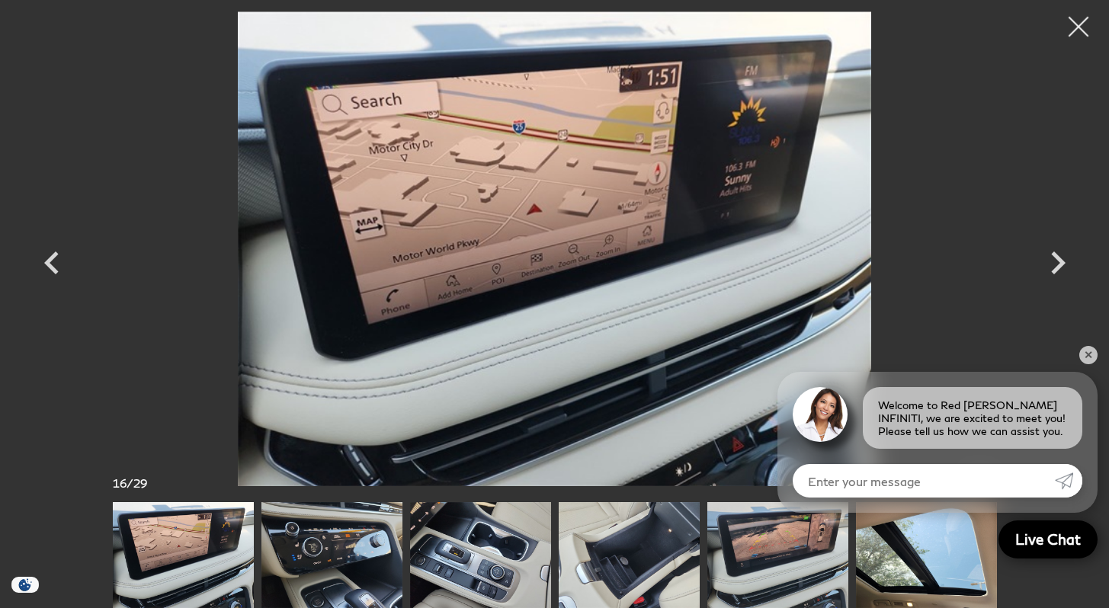
click at [1077, 35] on div at bounding box center [1079, 27] width 40 height 40
